Goal: Task Accomplishment & Management: Manage account settings

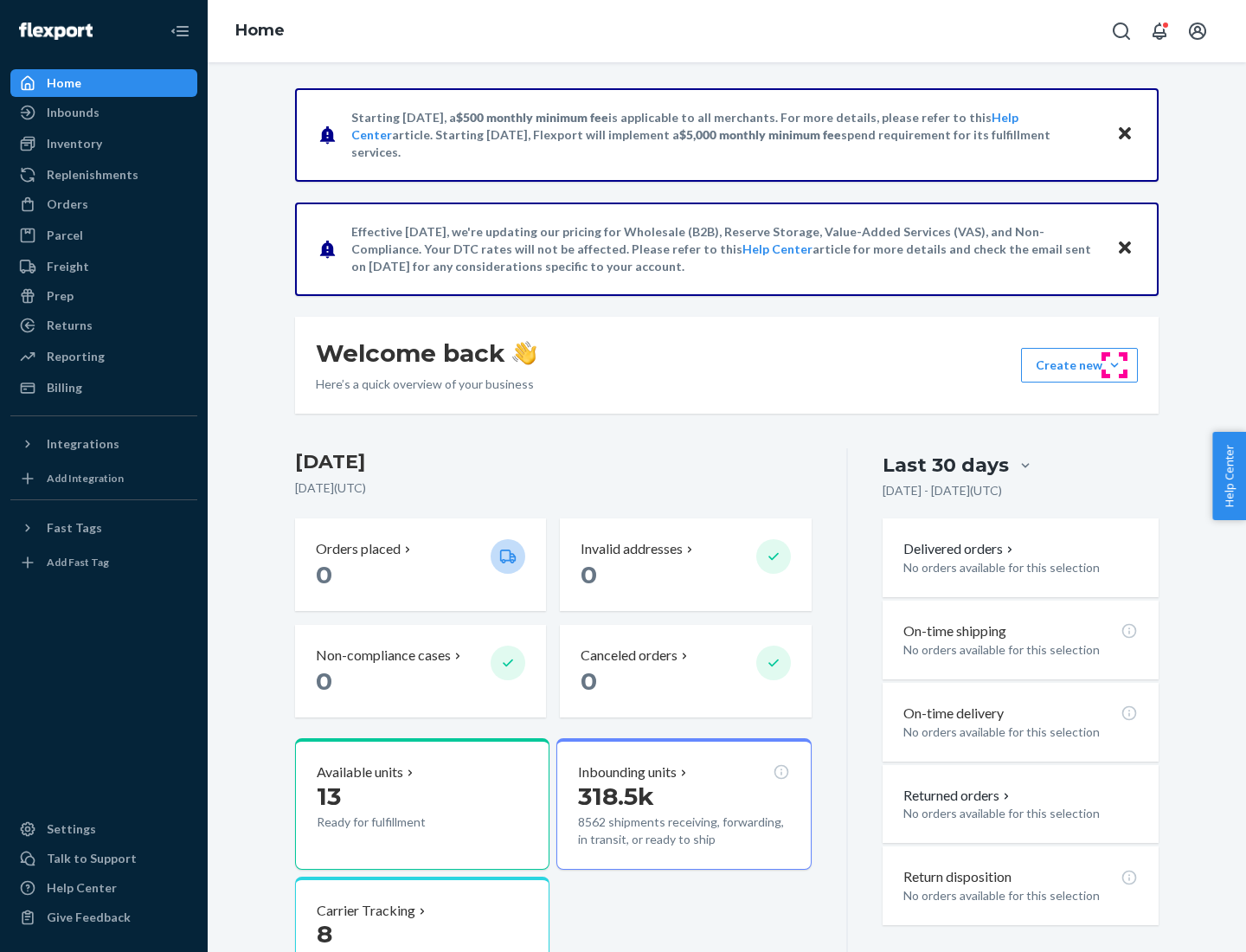
click at [1114, 365] on button "Create new Create new inbound Create new order Create new product" at bounding box center [1079, 364] width 117 height 34
click at [59, 295] on div "Prep" at bounding box center [60, 296] width 27 height 18
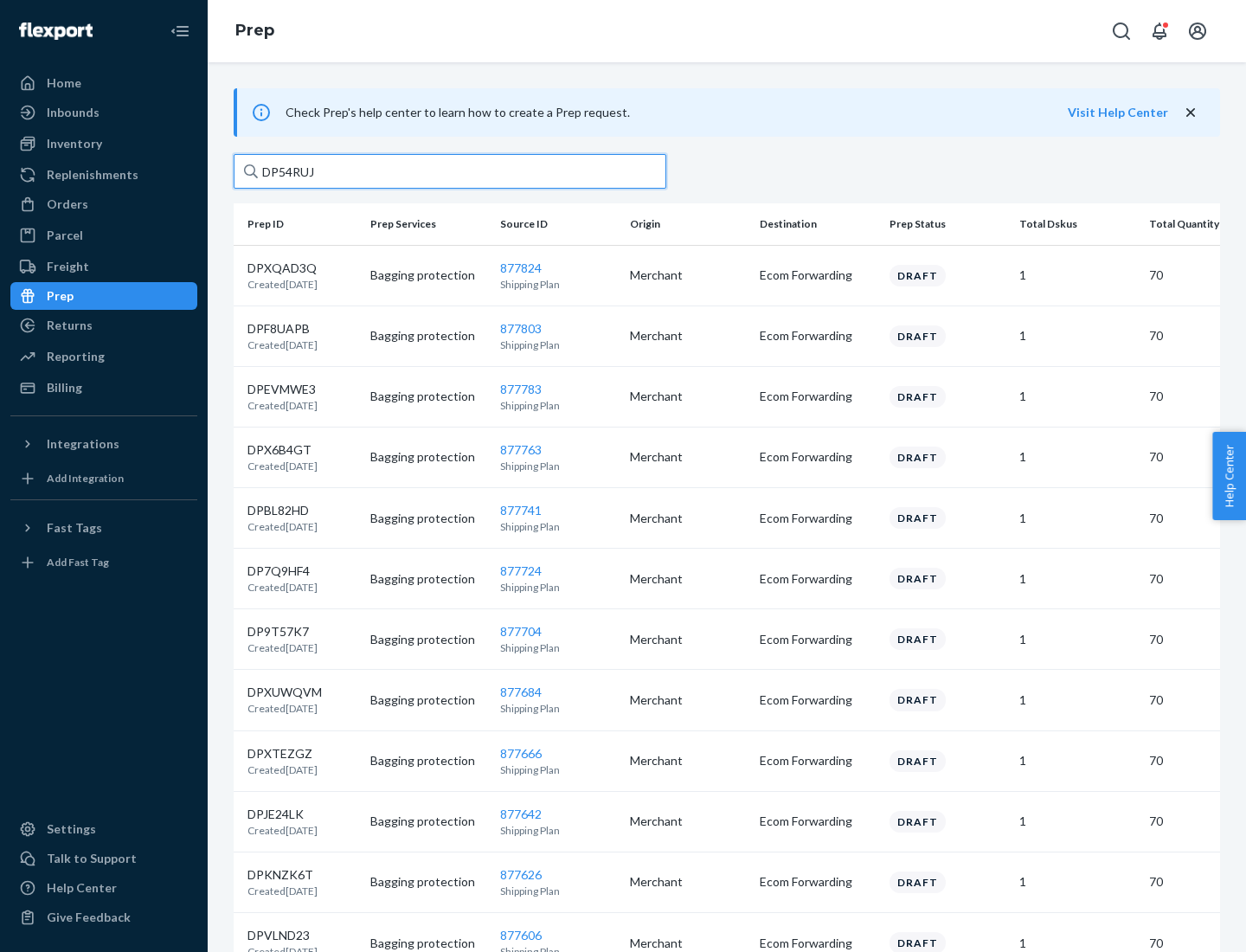
type input "DP54RUJL"
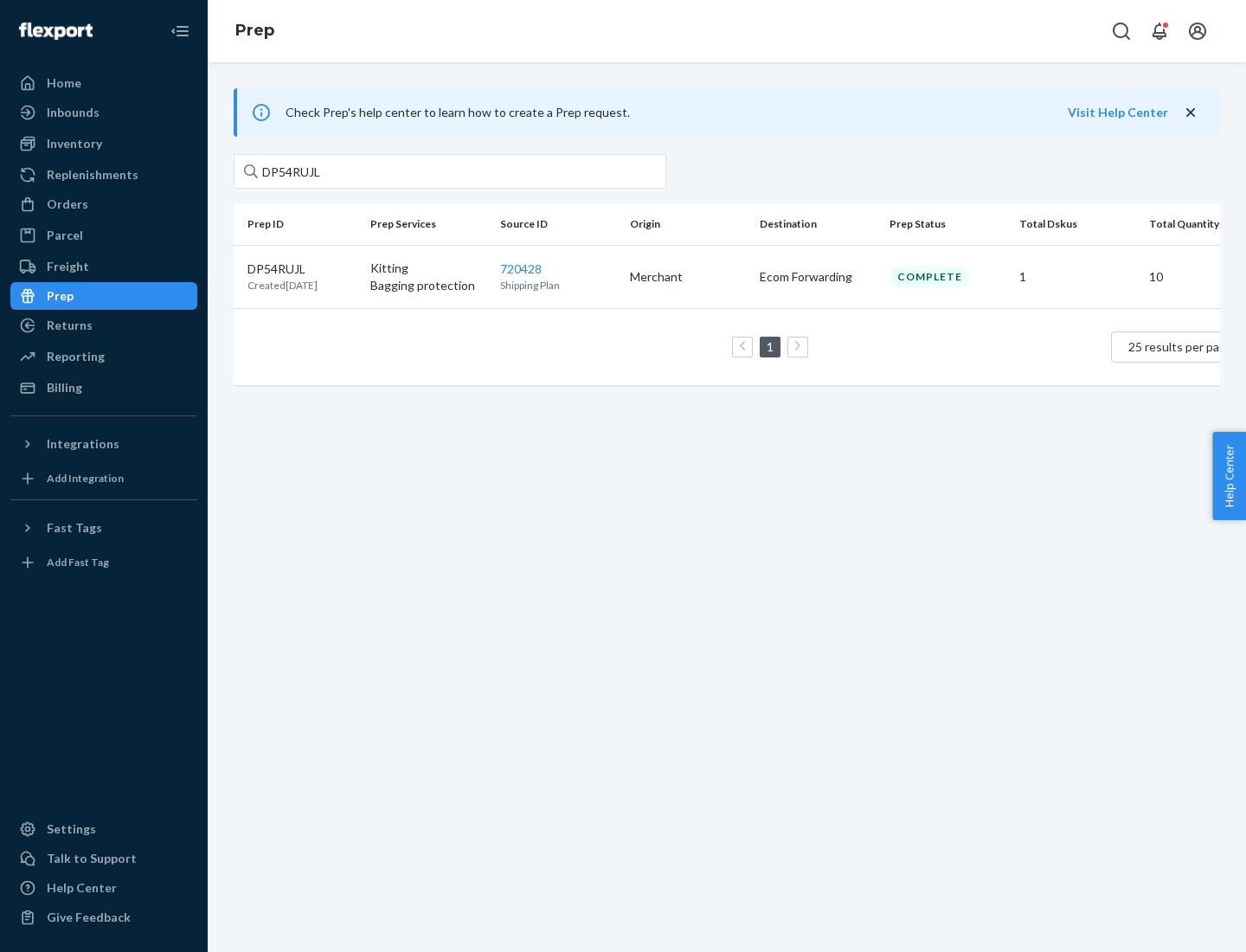
click at [302, 267] on p "DP54RUJL" at bounding box center [282, 269] width 70 height 18
